Goal: Task Accomplishment & Management: Use online tool/utility

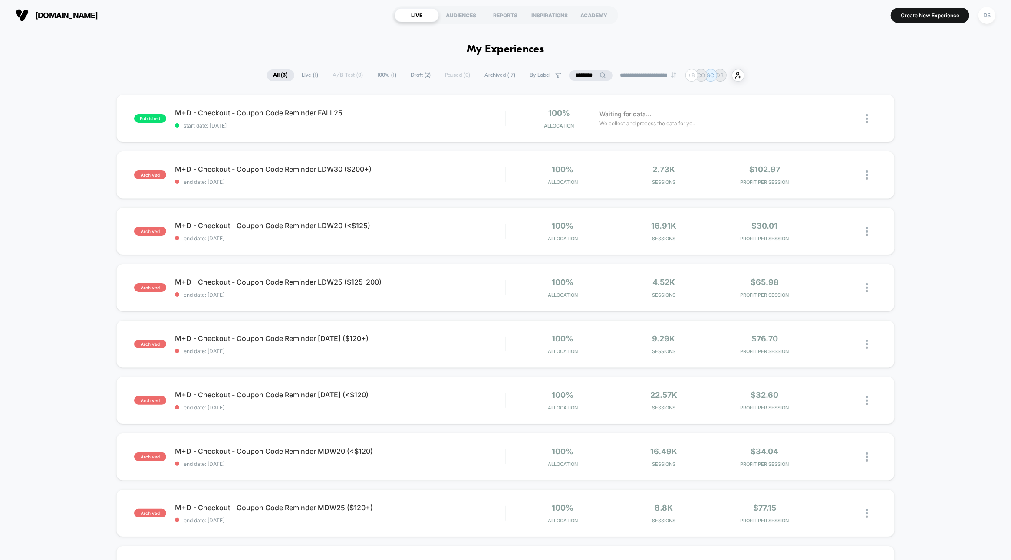
click at [591, 74] on input "********" at bounding box center [590, 75] width 43 height 10
click at [591, 74] on input "********" at bounding box center [590, 75] width 87 height 10
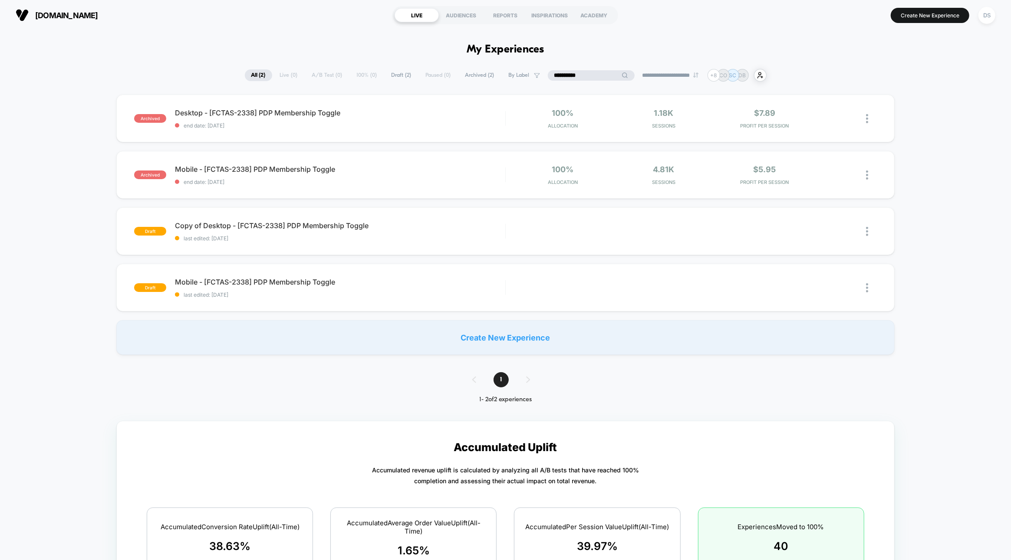
click at [580, 75] on input "**********" at bounding box center [591, 75] width 87 height 10
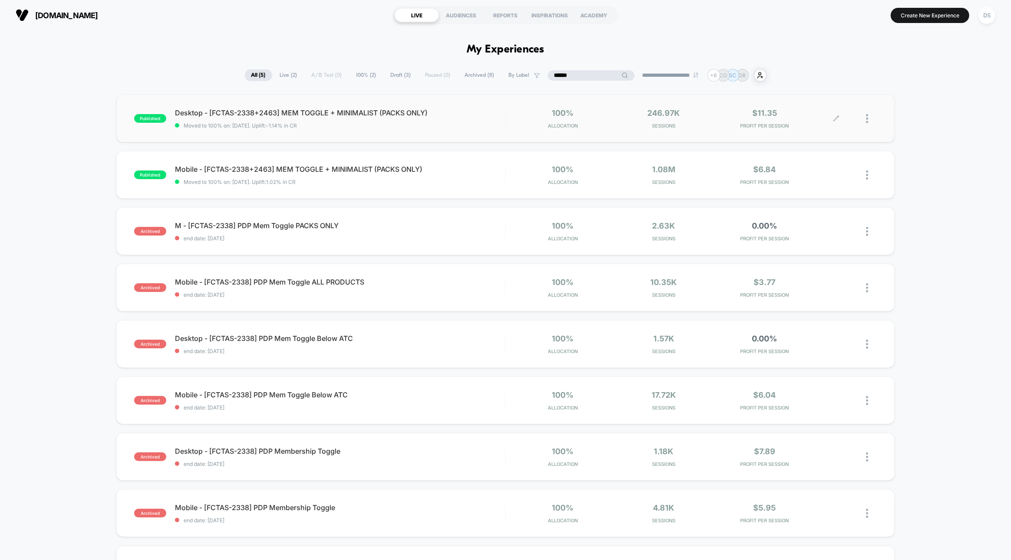
type input "******"
click at [870, 119] on div at bounding box center [871, 119] width 11 height 20
click at [816, 66] on div "Edit" at bounding box center [823, 70] width 78 height 20
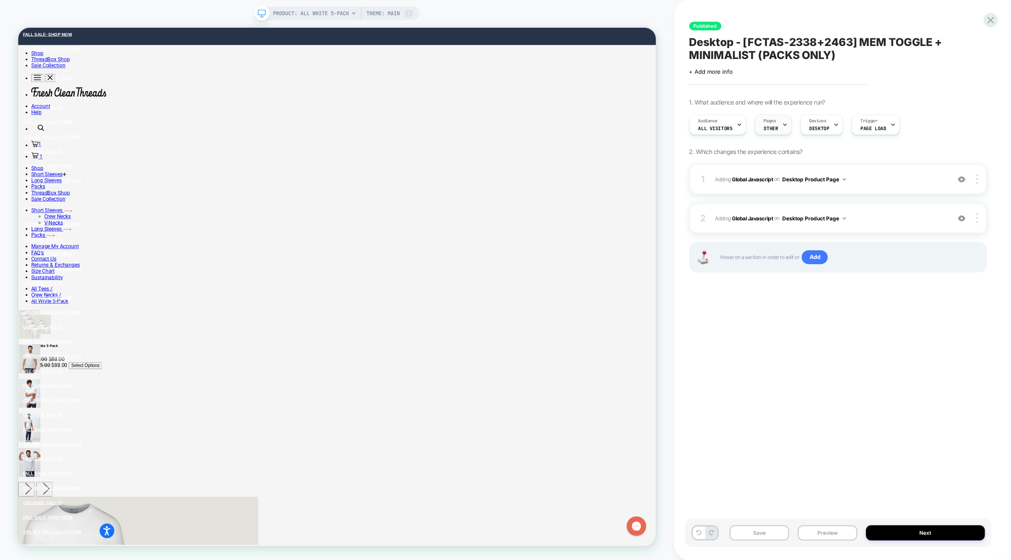
click at [774, 127] on span "OTHER" at bounding box center [771, 128] width 14 height 6
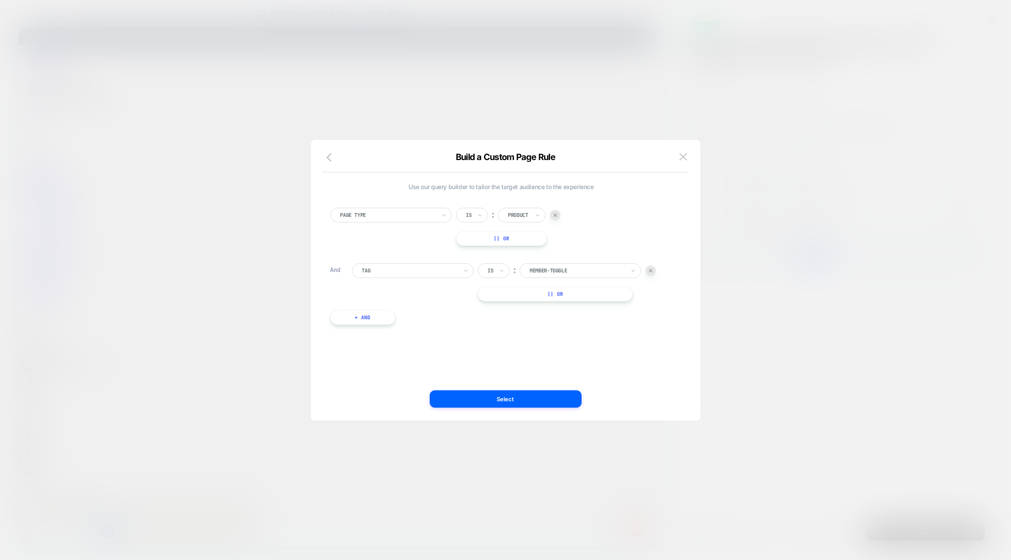
click at [352, 318] on button "+ And" at bounding box center [362, 317] width 65 height 15
click at [362, 322] on div "Page Type" at bounding box center [409, 327] width 97 height 10
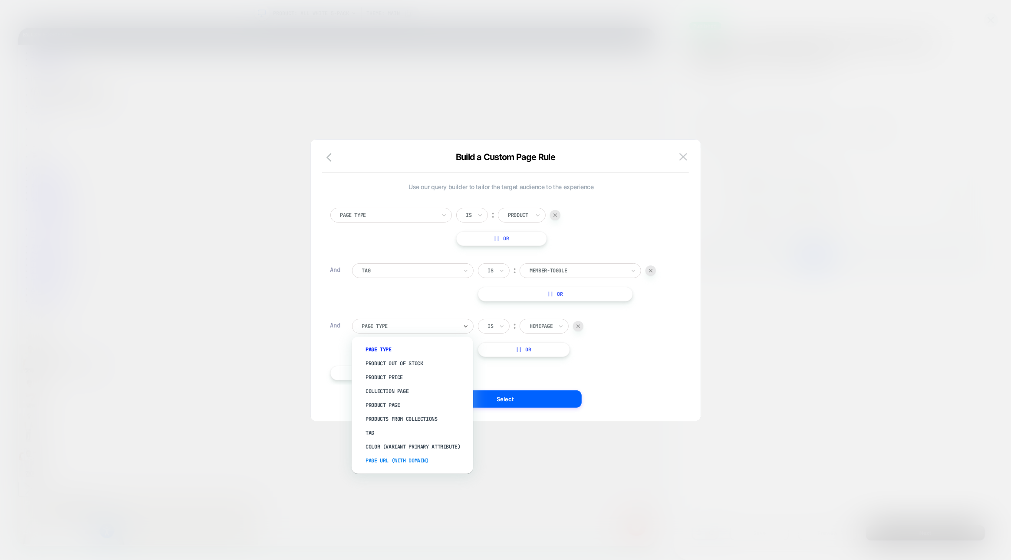
click at [379, 464] on div "Page Url (WITH DOMAIN)" at bounding box center [416, 461] width 113 height 14
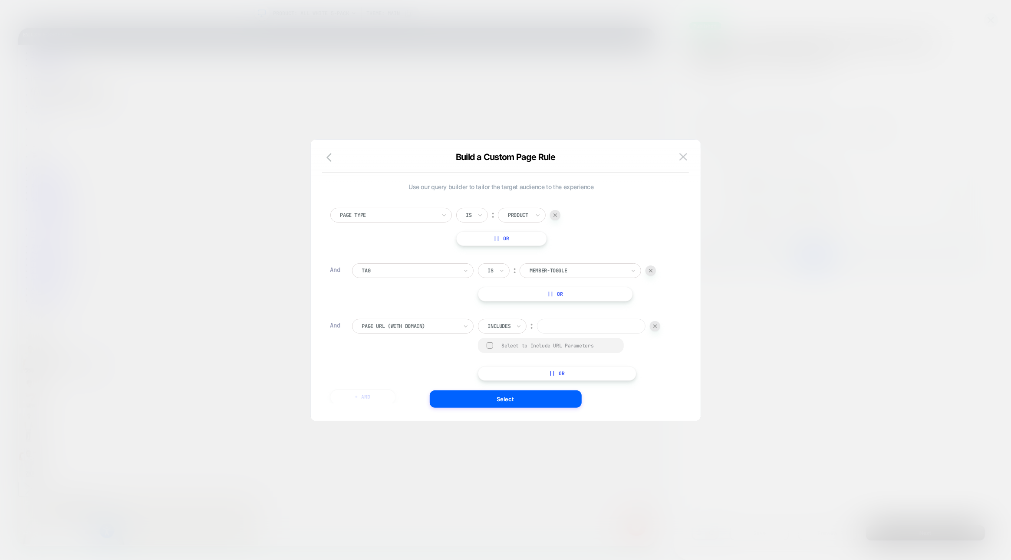
click at [380, 463] on div at bounding box center [505, 280] width 1011 height 560
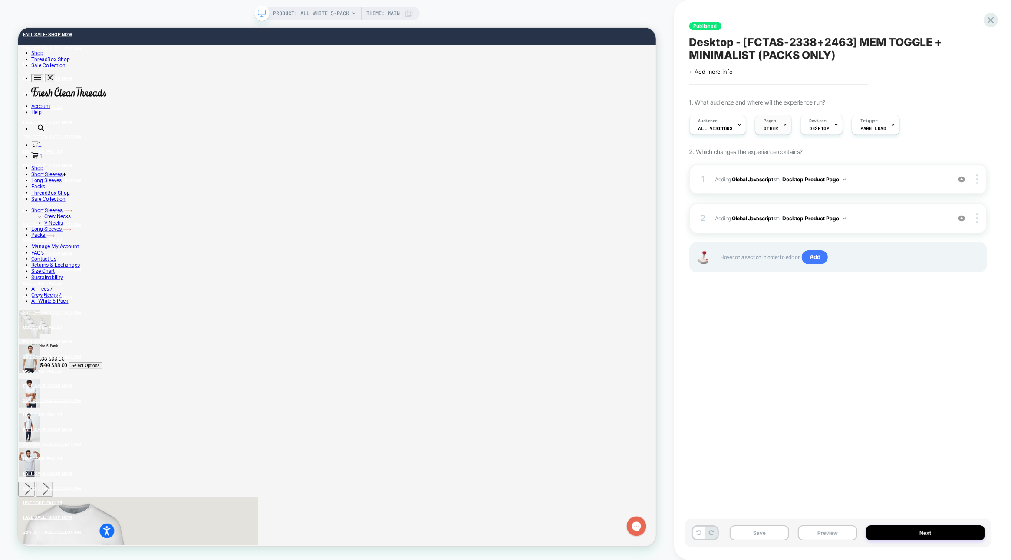
click at [755, 119] on div "Pages OTHER" at bounding box center [771, 125] width 32 height 20
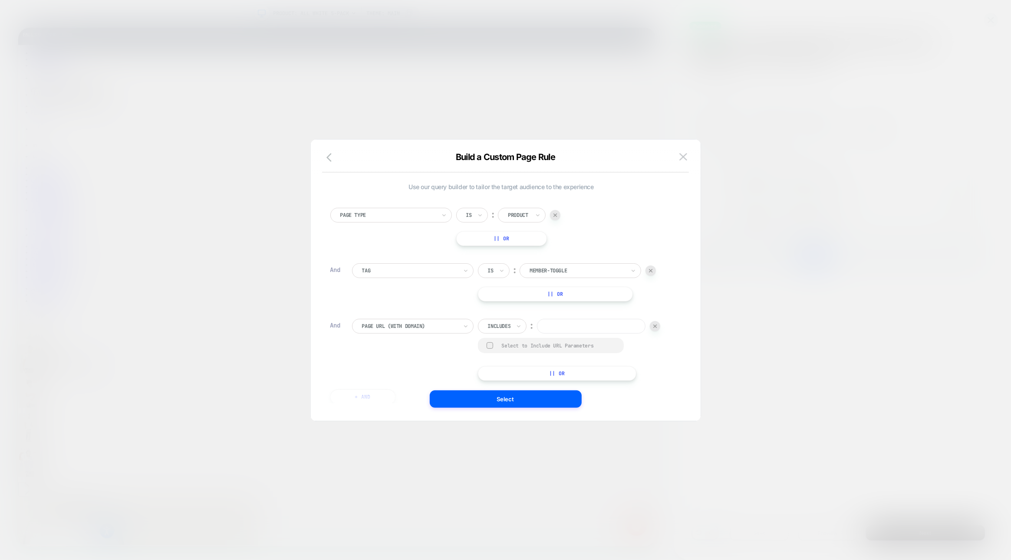
click at [498, 325] on div at bounding box center [499, 326] width 23 height 8
click at [501, 388] on div "Not includes" at bounding box center [514, 392] width 56 height 14
click at [497, 324] on div "Page Url (WITH DOMAIN) Not includes ︰ Select to Include URL Parameters || Or" at bounding box center [512, 350] width 320 height 62
click at [549, 334] on input at bounding box center [603, 326] width 109 height 15
type input "*****"
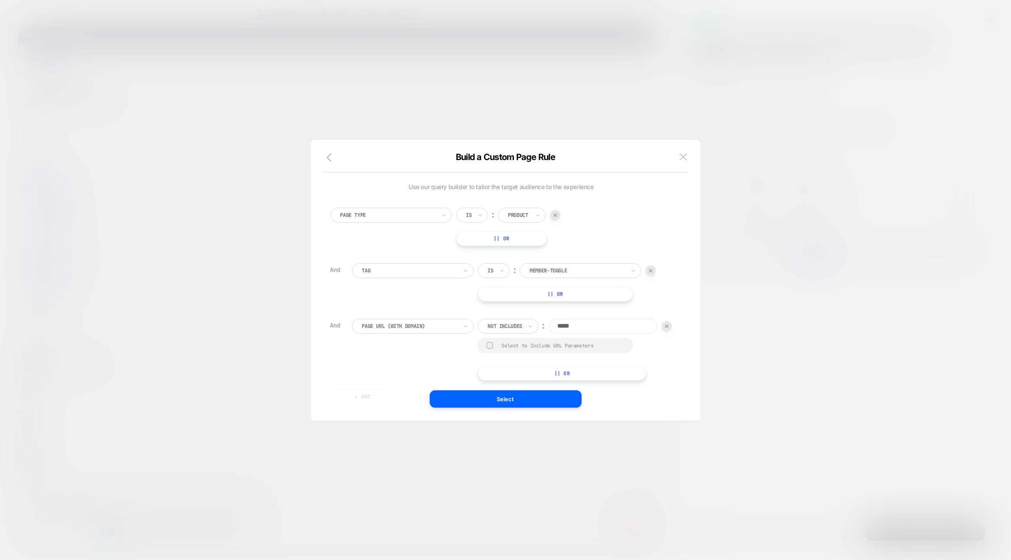
click at [478, 381] on button "|| Or" at bounding box center [562, 373] width 169 height 15
click at [488, 352] on div at bounding box center [499, 348] width 23 height 8
click at [377, 430] on div "Not includes" at bounding box center [388, 428] width 56 height 14
click at [549, 355] on input at bounding box center [603, 347] width 109 height 15
type input "*****"
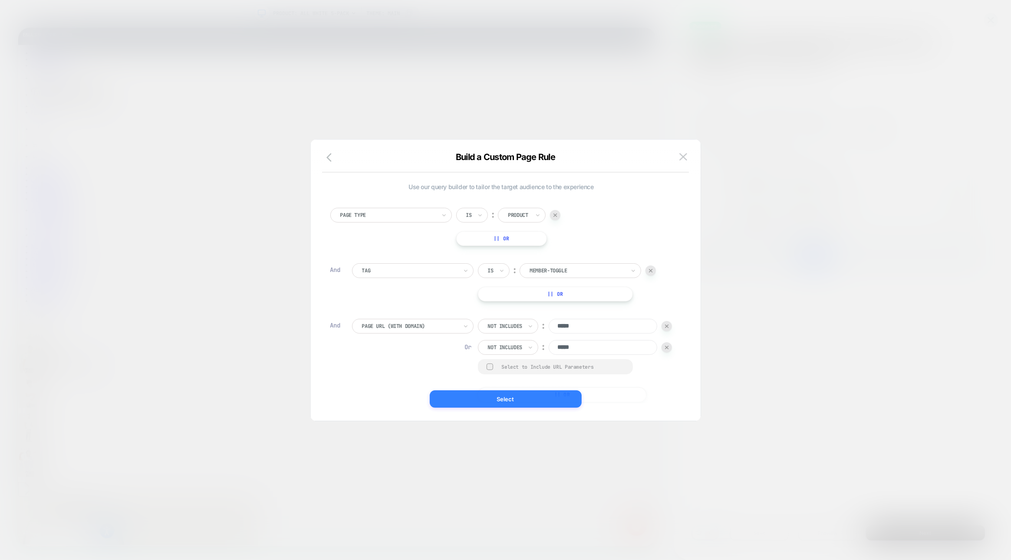
click at [501, 393] on button "Select" at bounding box center [506, 399] width 152 height 17
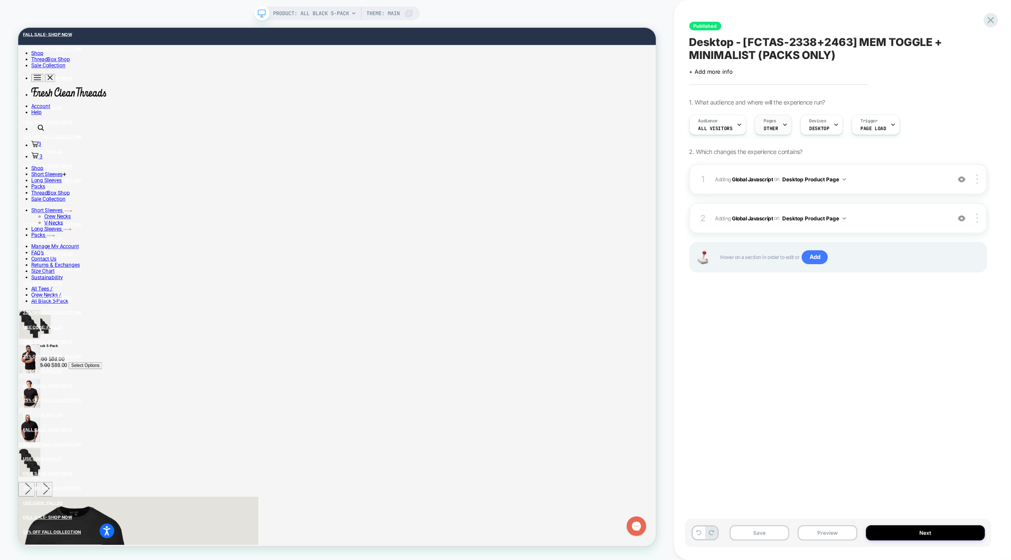
click at [758, 131] on div "Pages OTHER" at bounding box center [771, 125] width 32 height 20
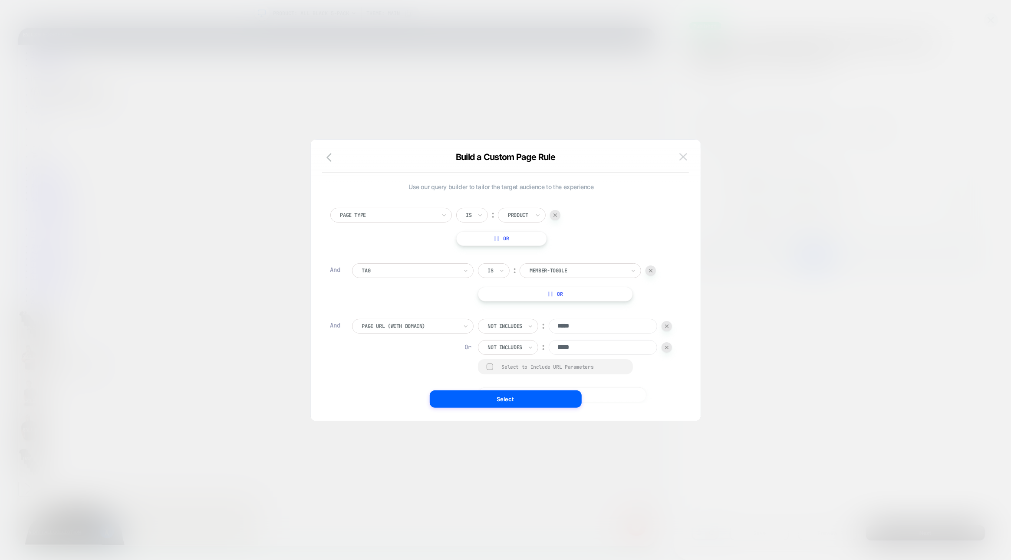
click at [684, 163] on button at bounding box center [683, 157] width 13 height 13
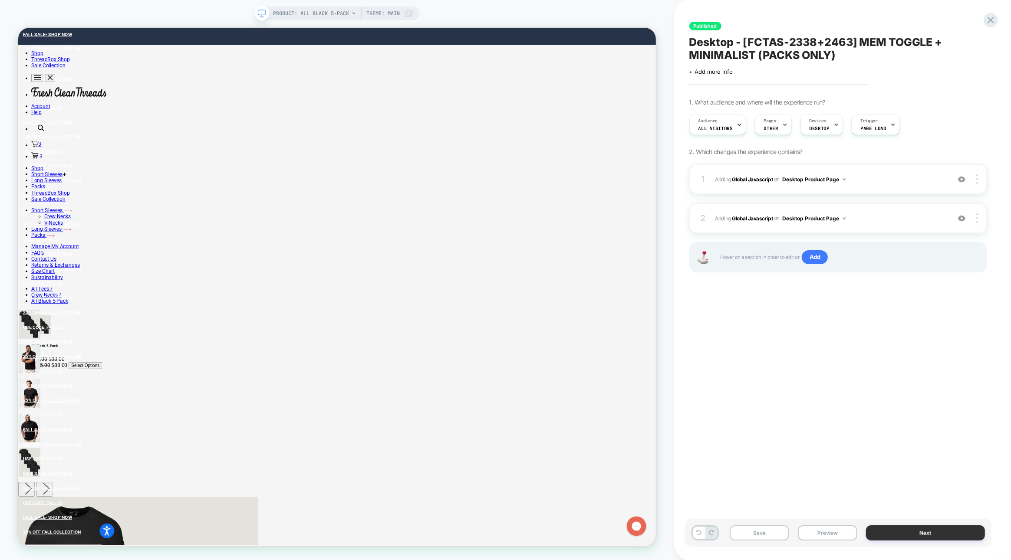
click at [908, 536] on button "Next" at bounding box center [925, 533] width 119 height 15
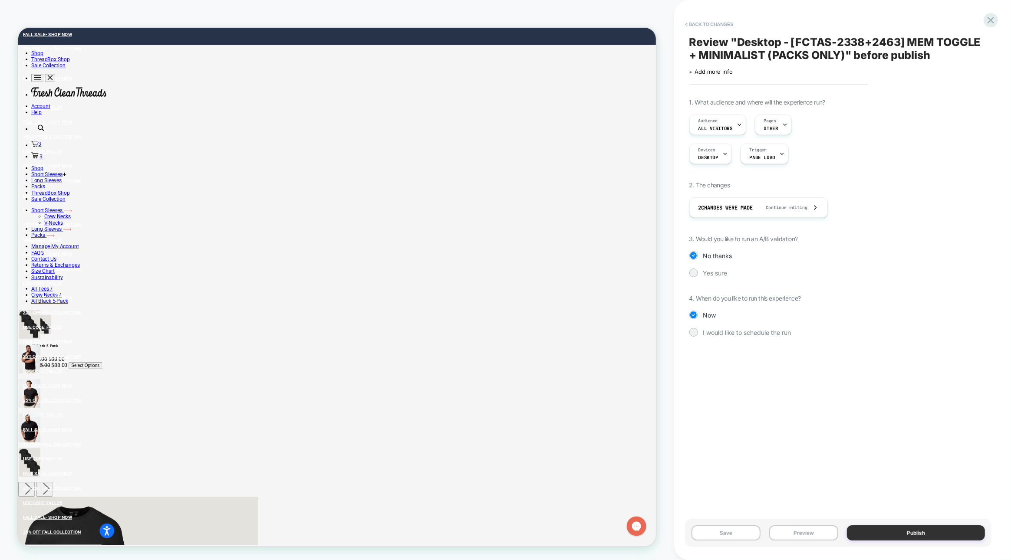
click at [878, 533] on button "Publish" at bounding box center [916, 533] width 138 height 15
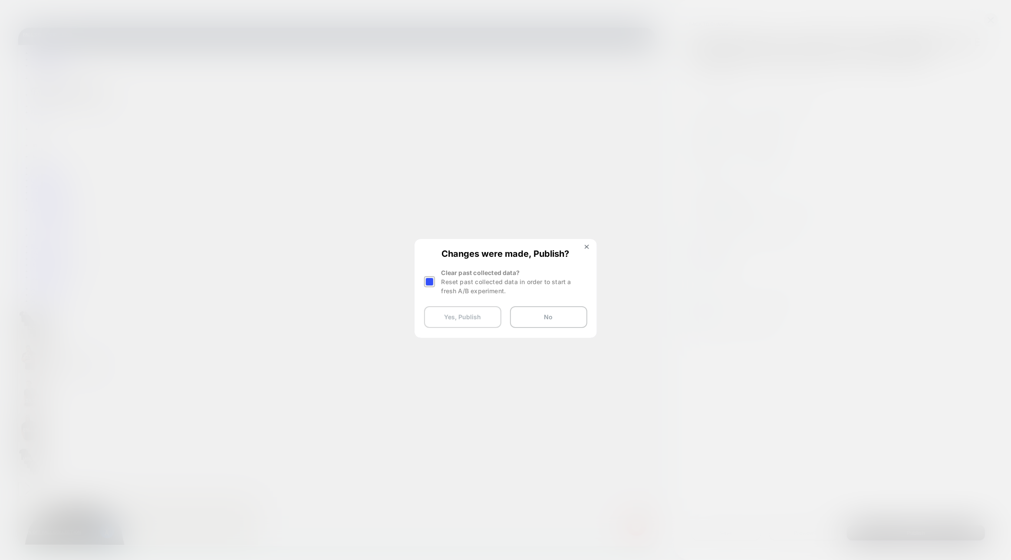
click at [460, 316] on button "Yes, Publish" at bounding box center [462, 317] width 77 height 22
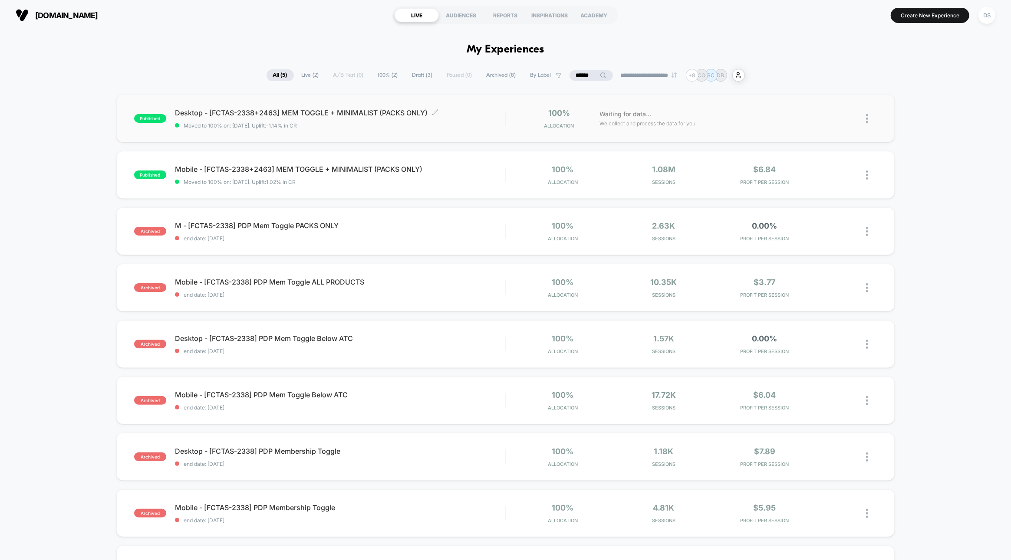
click at [289, 120] on div "Desktop - [FCTAS-2338+2463] MEM TOGGLE + MINIMALIST (PACKS ONLY) Click to edit …" at bounding box center [340, 119] width 330 height 20
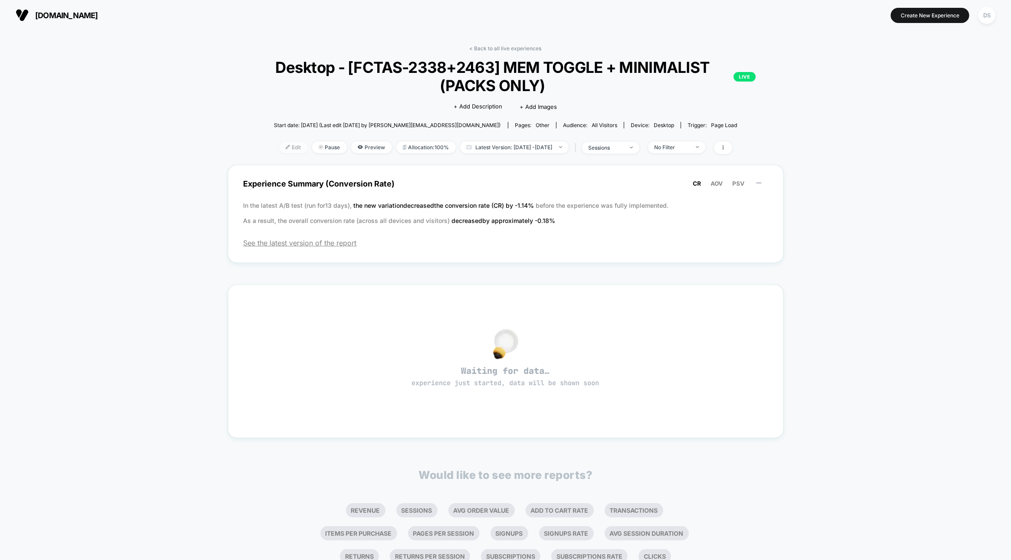
click at [279, 145] on span "Edit" at bounding box center [293, 147] width 29 height 12
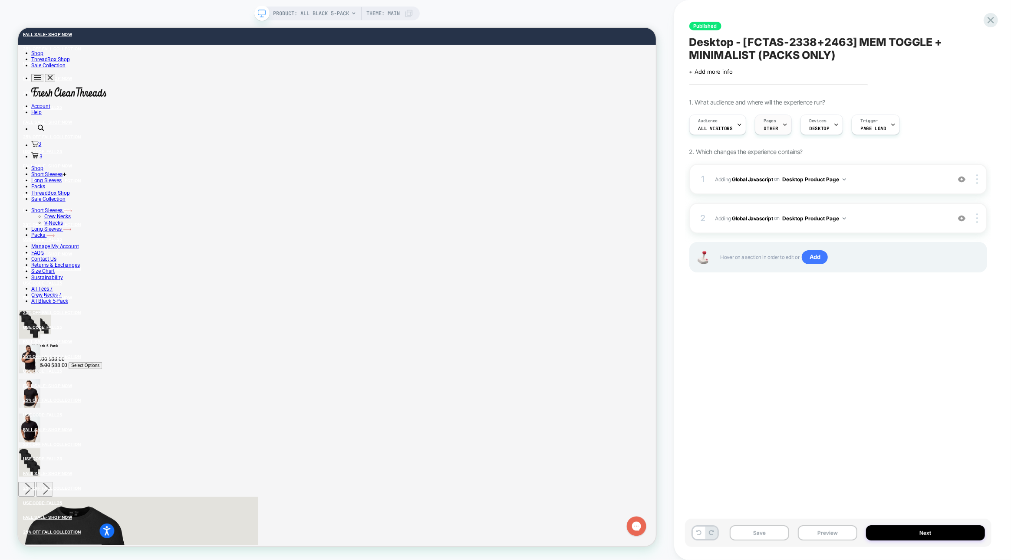
click at [764, 127] on span "OTHER" at bounding box center [771, 128] width 14 height 6
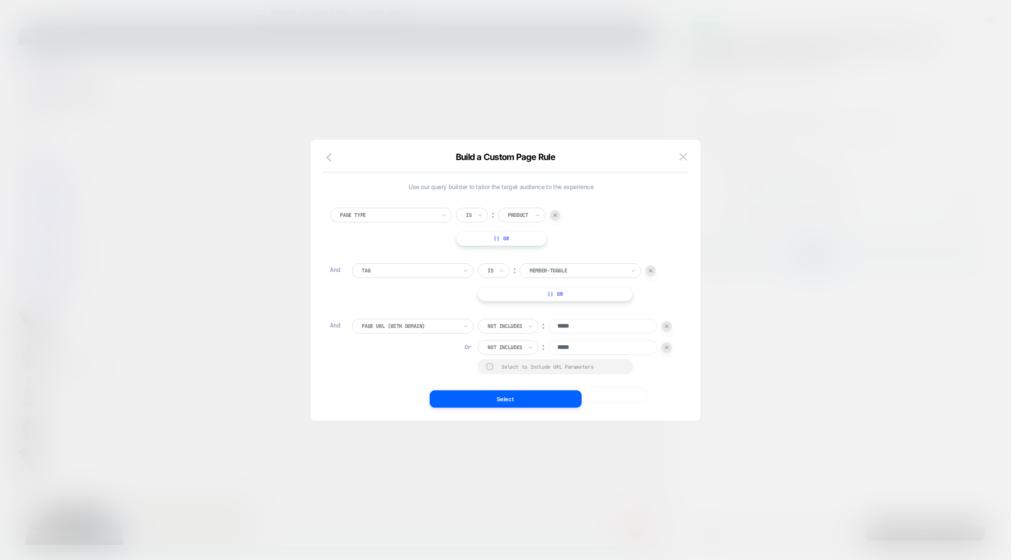
click at [502, 370] on div "Select to Include URL Parameters" at bounding box center [563, 367] width 123 height 7
click at [475, 396] on button "Select" at bounding box center [506, 399] width 152 height 17
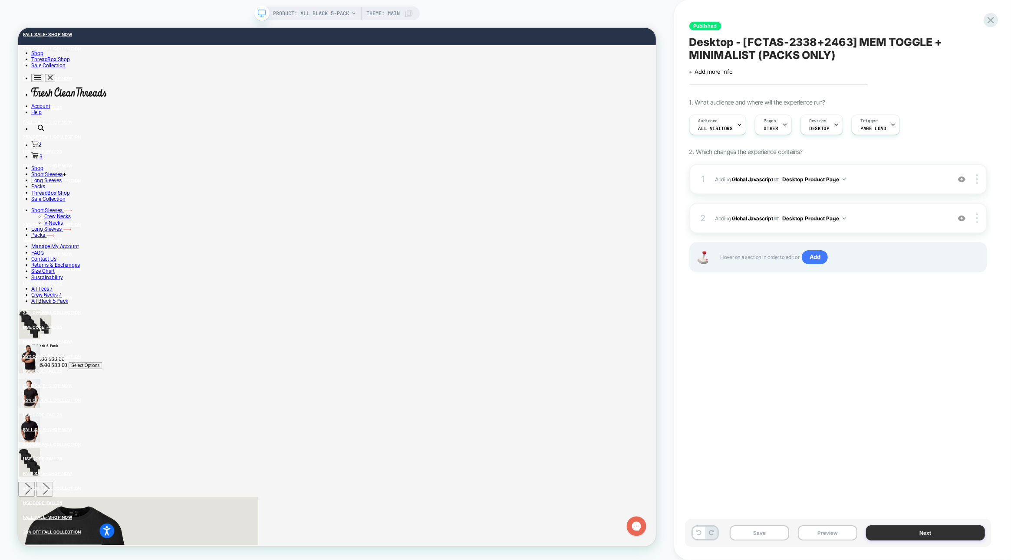
click at [899, 530] on button "Next" at bounding box center [925, 533] width 119 height 15
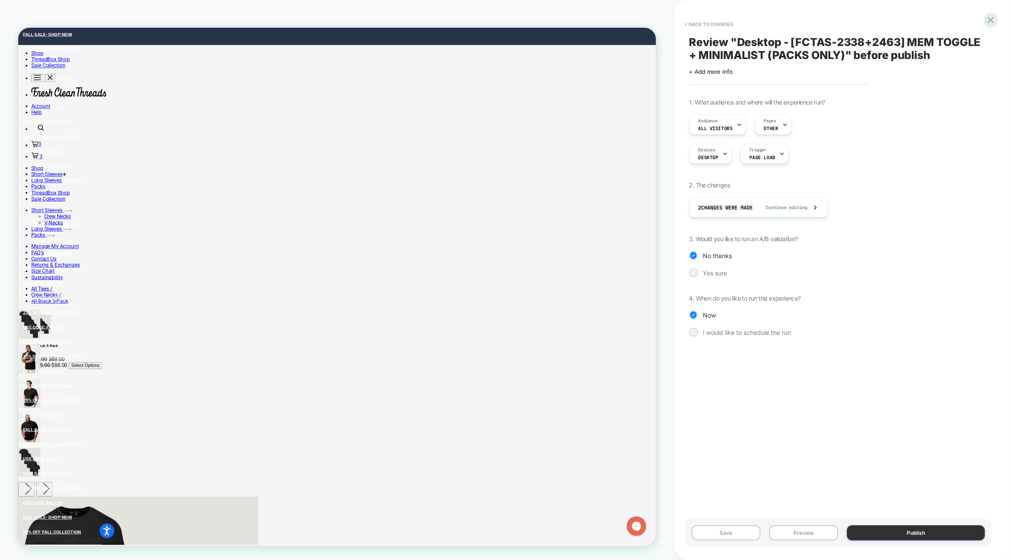
click at [897, 528] on button "Publish" at bounding box center [916, 533] width 138 height 15
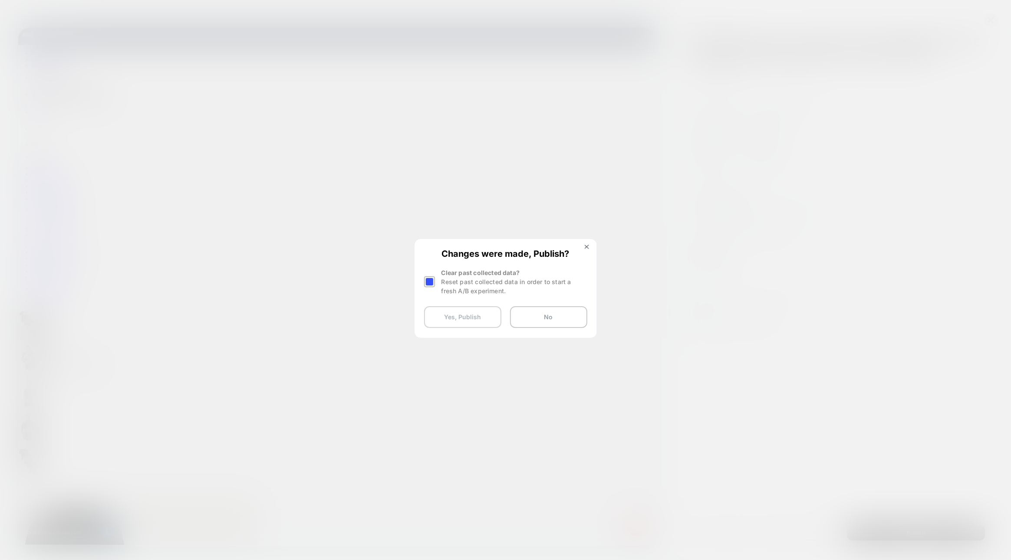
click at [463, 326] on button "Yes, Publish" at bounding box center [462, 317] width 77 height 22
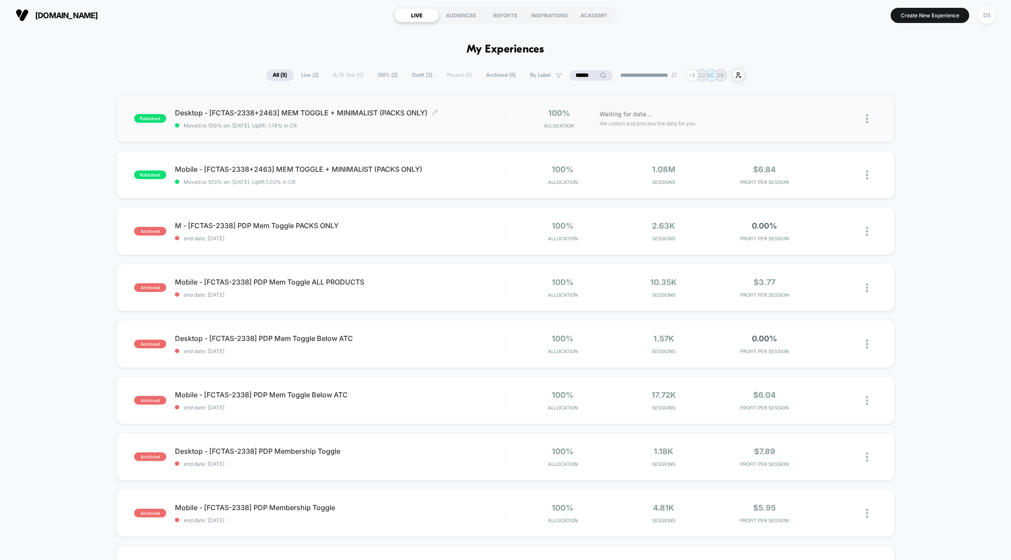
click at [311, 116] on span "Desktop - [FCTAS-2338+2463] MEM TOGGLE + MINIMALIST (PACKS ONLY) Click to edit …" at bounding box center [340, 113] width 330 height 9
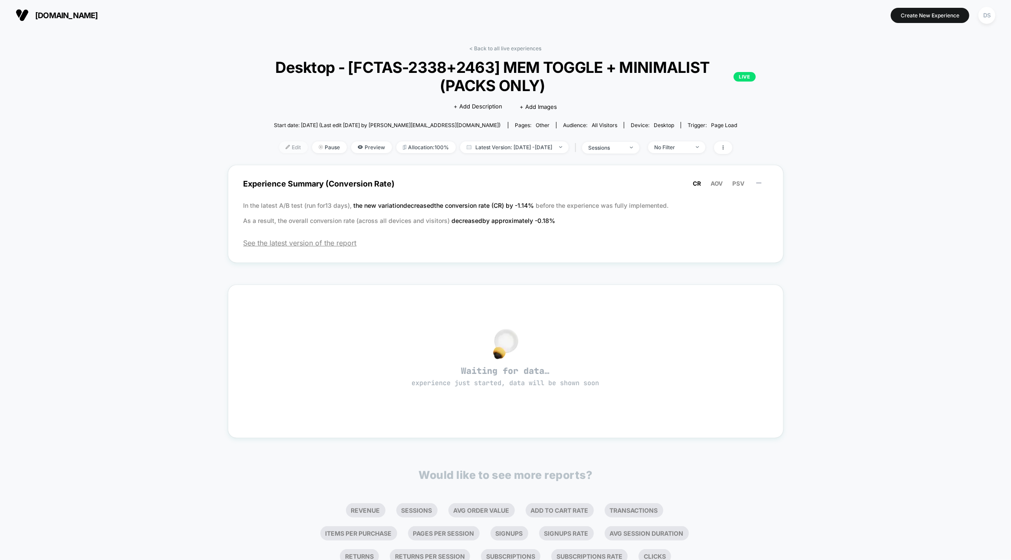
click at [280, 146] on span "Edit" at bounding box center [293, 147] width 29 height 12
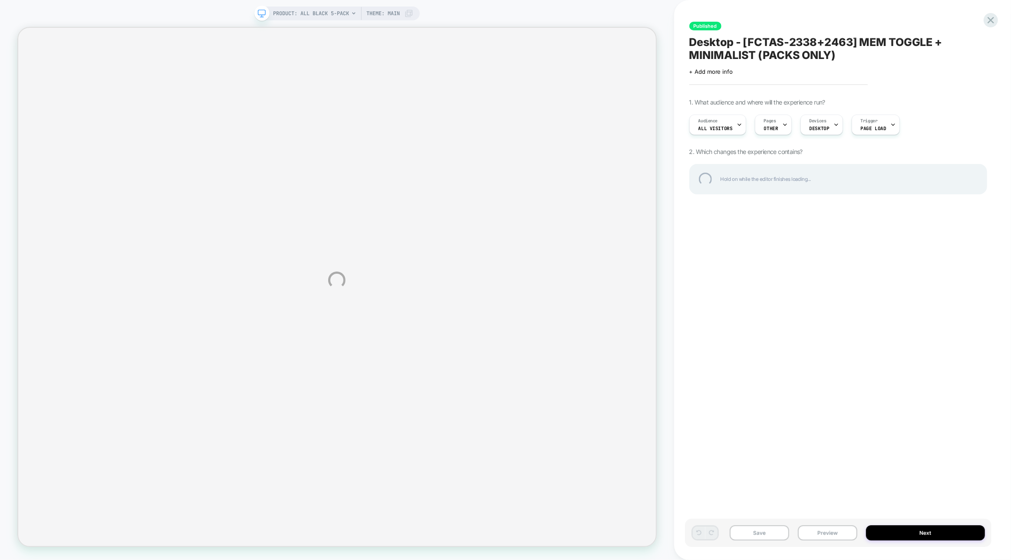
click at [761, 128] on div "PRODUCT: All Black 5-Pack PRODUCT: All Black 5-Pack Theme: MAIN Published Deskt…" at bounding box center [505, 280] width 1011 height 560
click at [767, 125] on div "PRODUCT: All Black 5-Pack PRODUCT: All Black 5-Pack Theme: MAIN Published Deskt…" at bounding box center [505, 280] width 1011 height 560
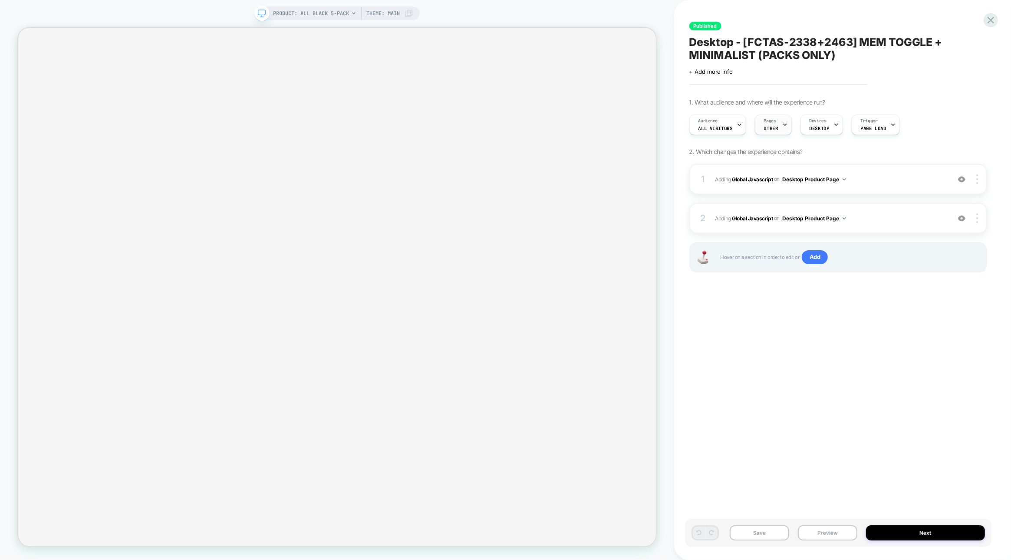
click at [773, 132] on div "Pages OTHER" at bounding box center [771, 125] width 32 height 20
